Goal: Information Seeking & Learning: Check status

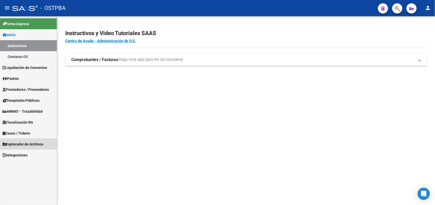
click at [20, 144] on span "Explorador de Archivos" at bounding box center [23, 145] width 41 height 6
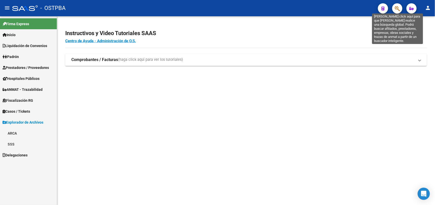
click at [398, 9] on icon "button" at bounding box center [397, 9] width 5 height 6
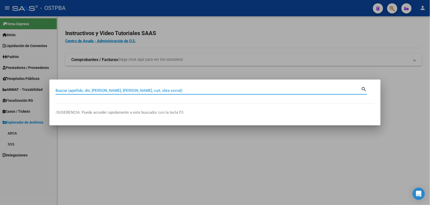
click at [89, 88] on input "Buscar (apellido, dni, [PERSON_NAME], [PERSON_NAME], cuit, obra social)" at bounding box center [209, 90] width 306 height 5
type input "2717449812"
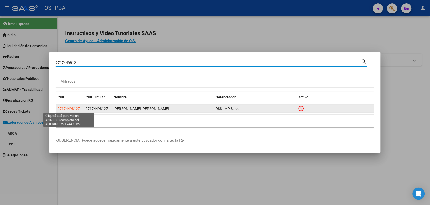
click at [68, 107] on span "27174498127" at bounding box center [69, 109] width 22 height 4
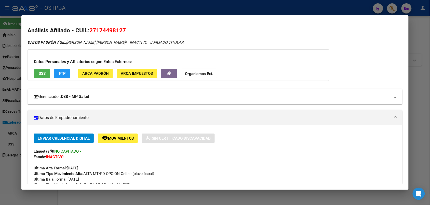
scroll to position [32, 0]
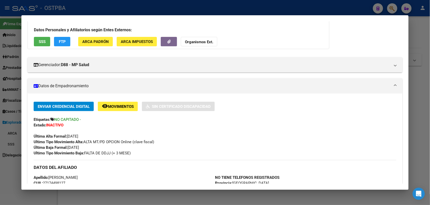
drag, startPoint x: 89, startPoint y: 152, endPoint x: 130, endPoint y: 152, distance: 40.8
click at [130, 152] on div "Ultimo Tipo Movimiento Baja: FALTA DE DDJJ (+ 3 MESE)" at bounding box center [215, 154] width 362 height 6
drag, startPoint x: 64, startPoint y: 145, endPoint x: 89, endPoint y: 145, distance: 25.0
click at [89, 145] on div "Enviar Credencial Digital remove_red_eye Movimientos Sin Certificado Discapacid…" at bounding box center [215, 129] width 362 height 54
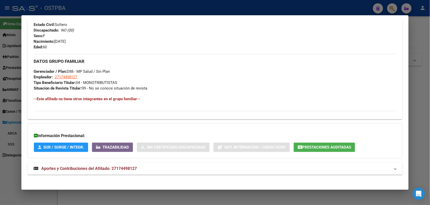
scroll to position [215, 0]
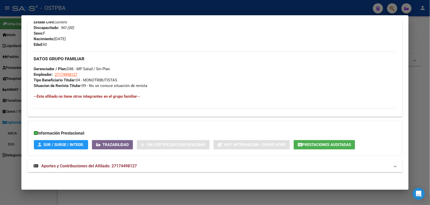
click at [93, 169] on strong "Aportes y Contribuciones del Afiliado: 27174498127" at bounding box center [85, 166] width 103 height 6
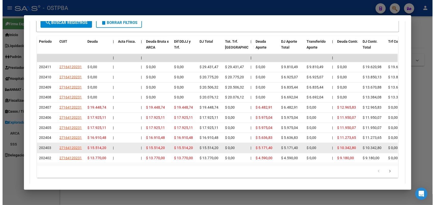
scroll to position [433, 0]
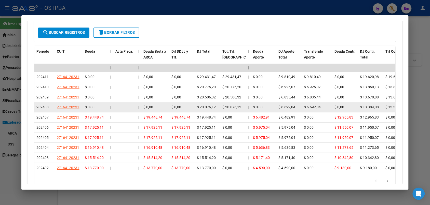
drag, startPoint x: 82, startPoint y: 117, endPoint x: 177, endPoint y: 111, distance: 95.0
click at [177, 111] on datatable-scroller "| | | | | | | | | | | | | 202411 27164120231 $ 0,00 | | $ 0,00 $ 0,00 $ 29.431,…" at bounding box center [214, 118] width 361 height 109
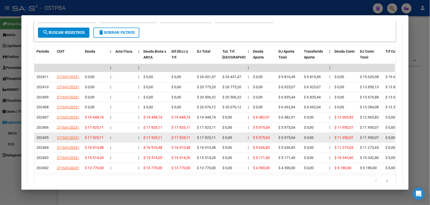
click at [152, 136] on span "$ 17.925,11" at bounding box center [152, 138] width 19 height 4
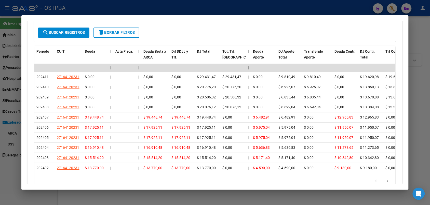
click at [417, 39] on div at bounding box center [215, 102] width 430 height 205
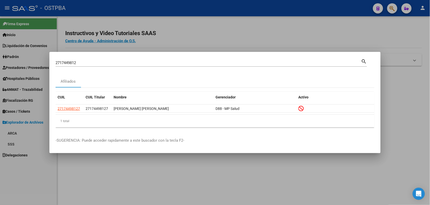
click at [346, 29] on div at bounding box center [215, 102] width 430 height 205
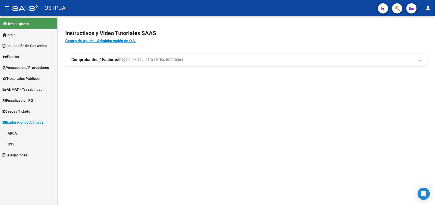
click at [32, 46] on span "Liquidación de Convenios" at bounding box center [25, 46] width 45 height 6
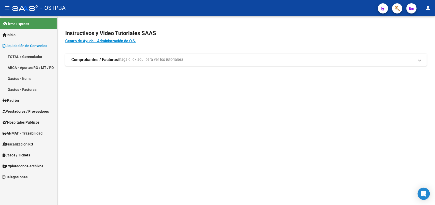
click at [25, 164] on span "Explorador de Archivos" at bounding box center [23, 167] width 41 height 6
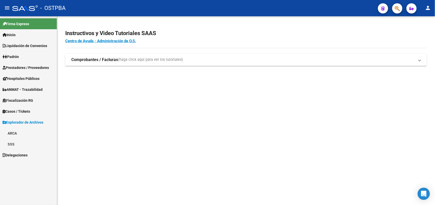
click at [13, 133] on link "ARCA" at bounding box center [28, 133] width 57 height 11
click at [32, 153] on link "Transferencias Detalles" at bounding box center [28, 155] width 57 height 11
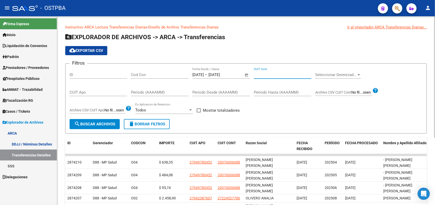
click at [279, 76] on input "CUIT Cont" at bounding box center [283, 75] width 58 height 5
type input "27-17449812-7"
click at [246, 74] on span "Open calendar" at bounding box center [246, 75] width 12 height 12
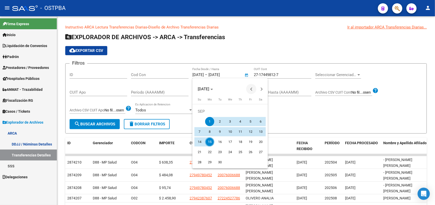
click at [252, 89] on button "Previous month" at bounding box center [251, 89] width 10 height 10
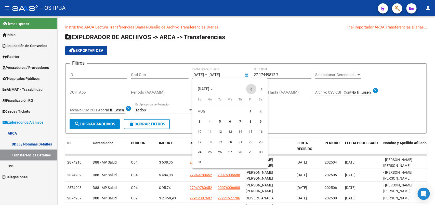
click at [252, 89] on button "Previous month" at bounding box center [251, 89] width 10 height 10
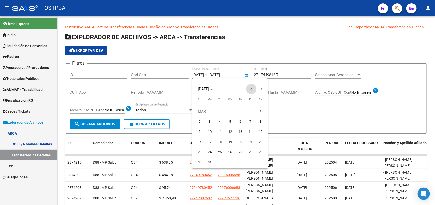
click at [252, 89] on button "Previous month" at bounding box center [251, 89] width 10 height 10
click at [227, 111] on span "1" at bounding box center [229, 111] width 9 height 9
type input "[DATE]"
click at [265, 88] on span "Next month" at bounding box center [261, 89] width 10 height 10
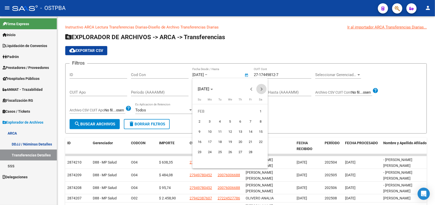
click at [265, 88] on span "Next month" at bounding box center [261, 89] width 10 height 10
click at [263, 91] on span "Next month" at bounding box center [261, 89] width 10 height 10
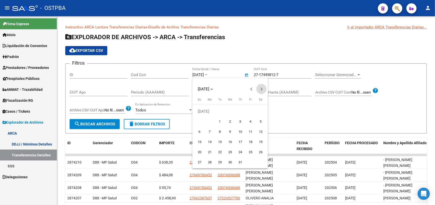
click at [263, 91] on span "Next month" at bounding box center [261, 89] width 10 height 10
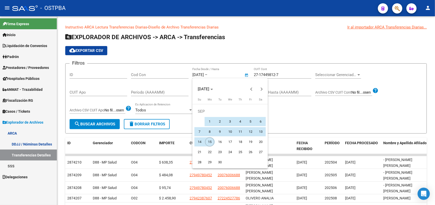
click at [212, 140] on span "15" at bounding box center [209, 142] width 9 height 9
type input "[DATE]"
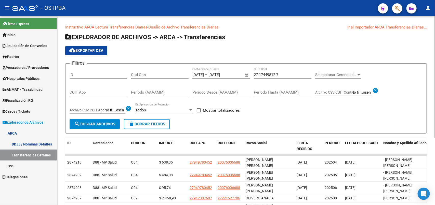
click at [103, 121] on button "search Buscar Archivos" at bounding box center [95, 124] width 50 height 10
